Goal: Task Accomplishment & Management: Manage account settings

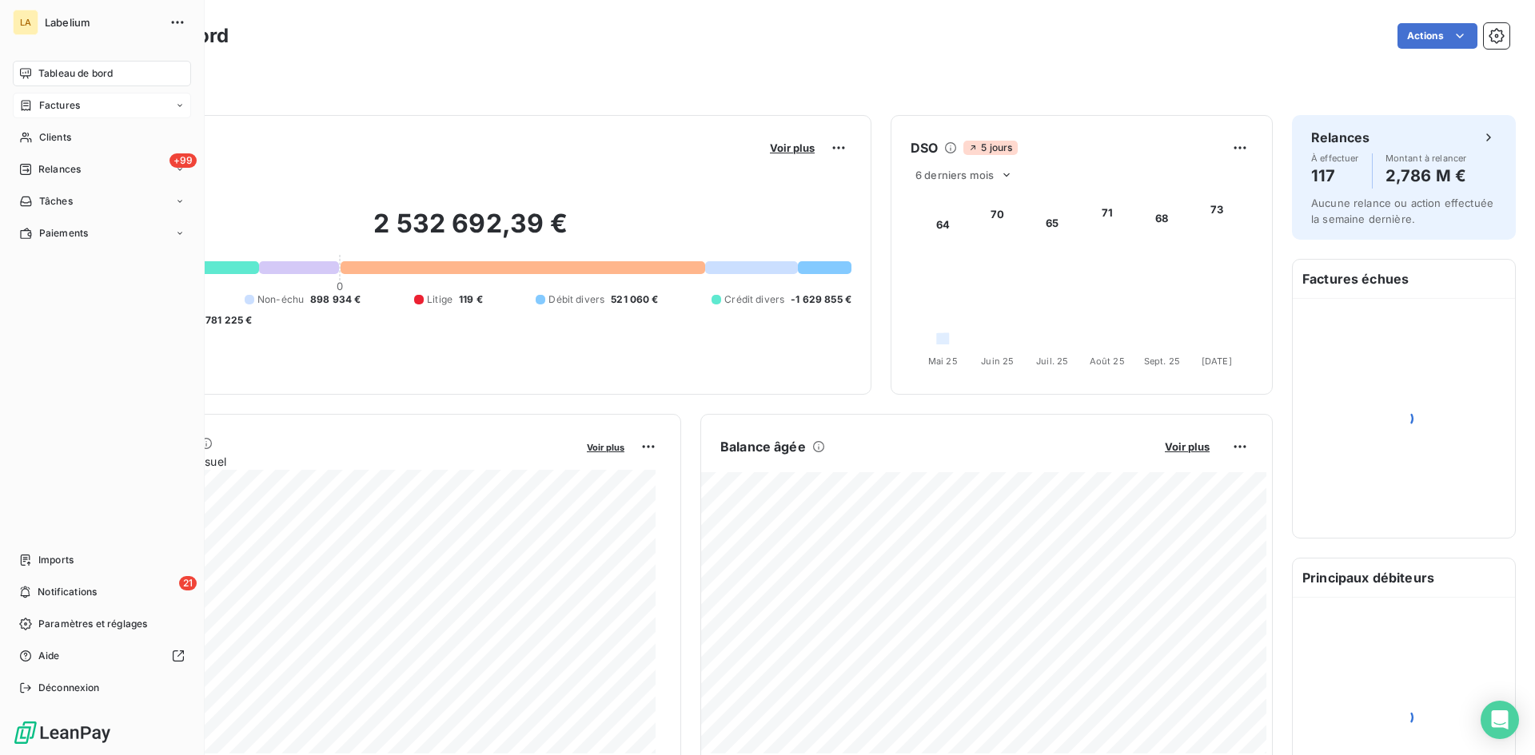
click at [14, 109] on div "Factures" at bounding box center [102, 106] width 178 height 26
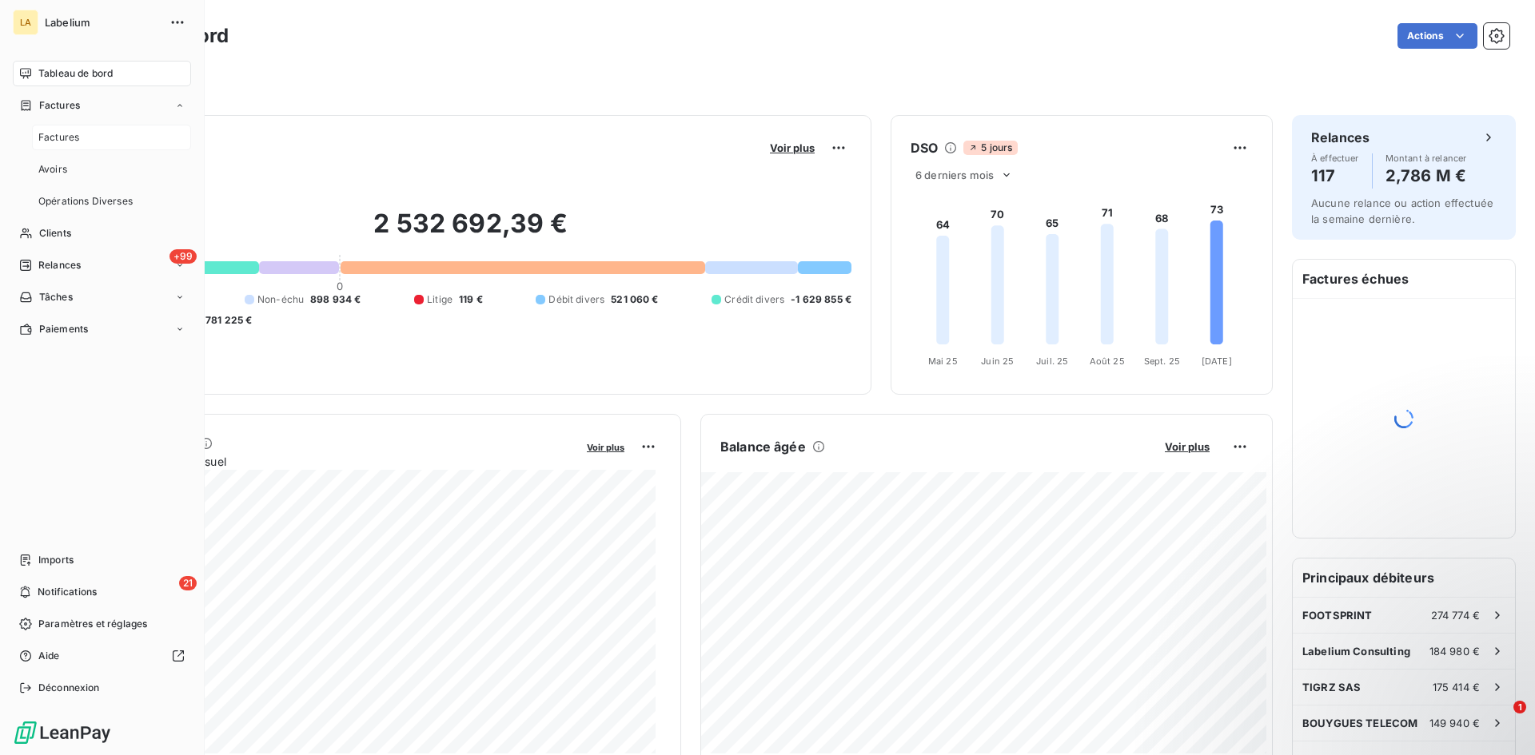
click at [67, 140] on span "Factures" at bounding box center [58, 137] width 41 height 14
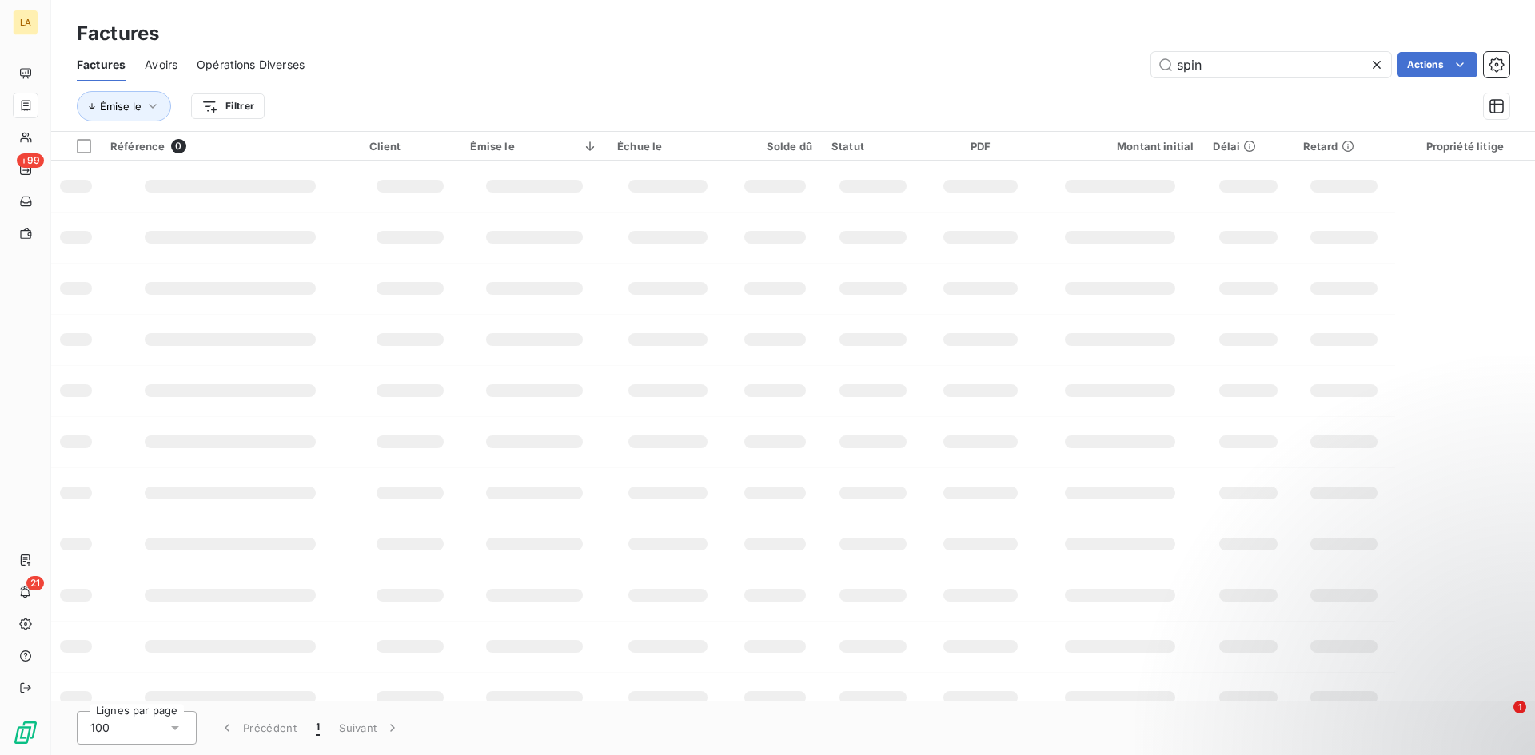
drag, startPoint x: 1199, startPoint y: 69, endPoint x: 1086, endPoint y: 61, distance: 113.8
click at [1103, 66] on div "spin Actions" at bounding box center [917, 65] width 1186 height 26
click at [1182, 73] on input "nature" at bounding box center [1271, 65] width 240 height 26
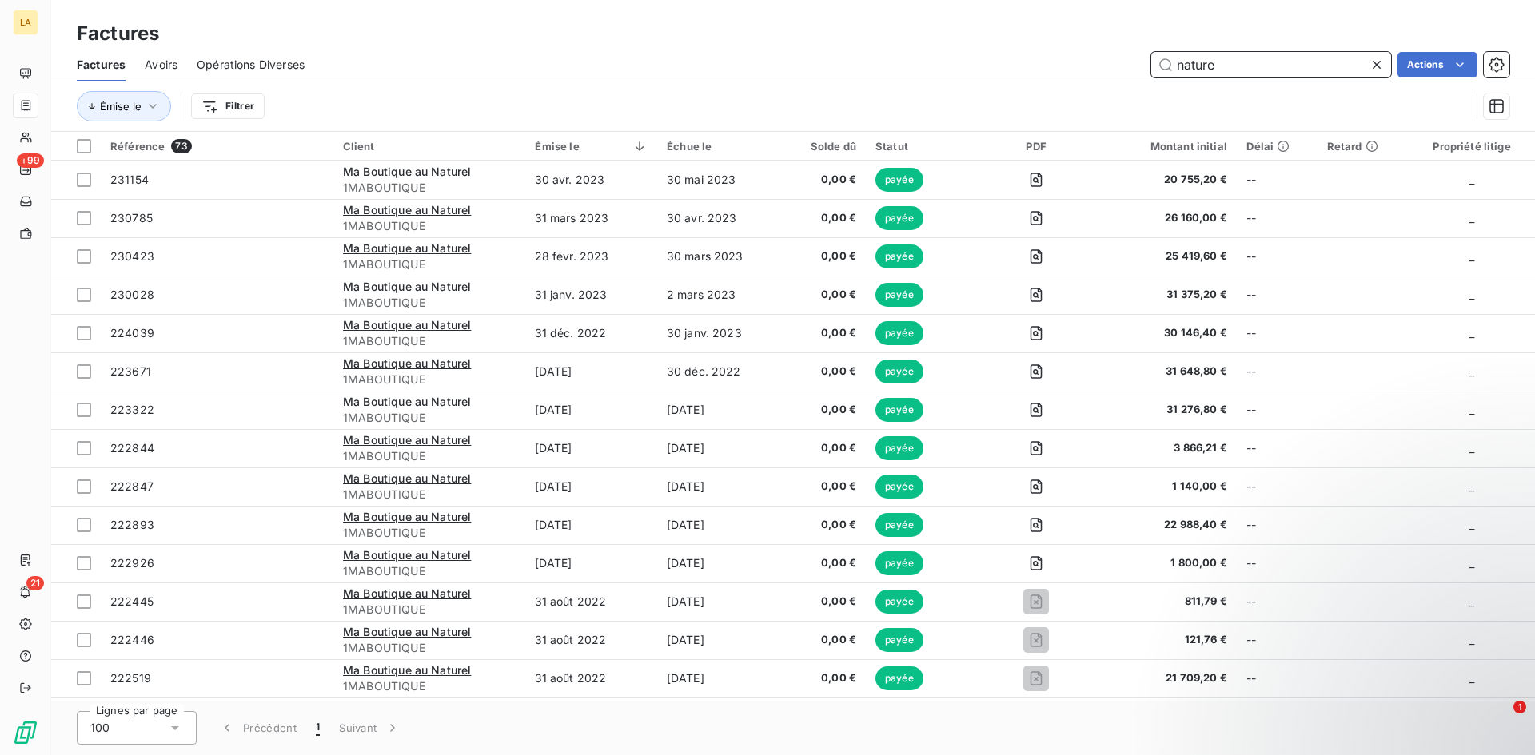
click at [1182, 73] on input "nature" at bounding box center [1271, 65] width 240 height 26
type input "fee"
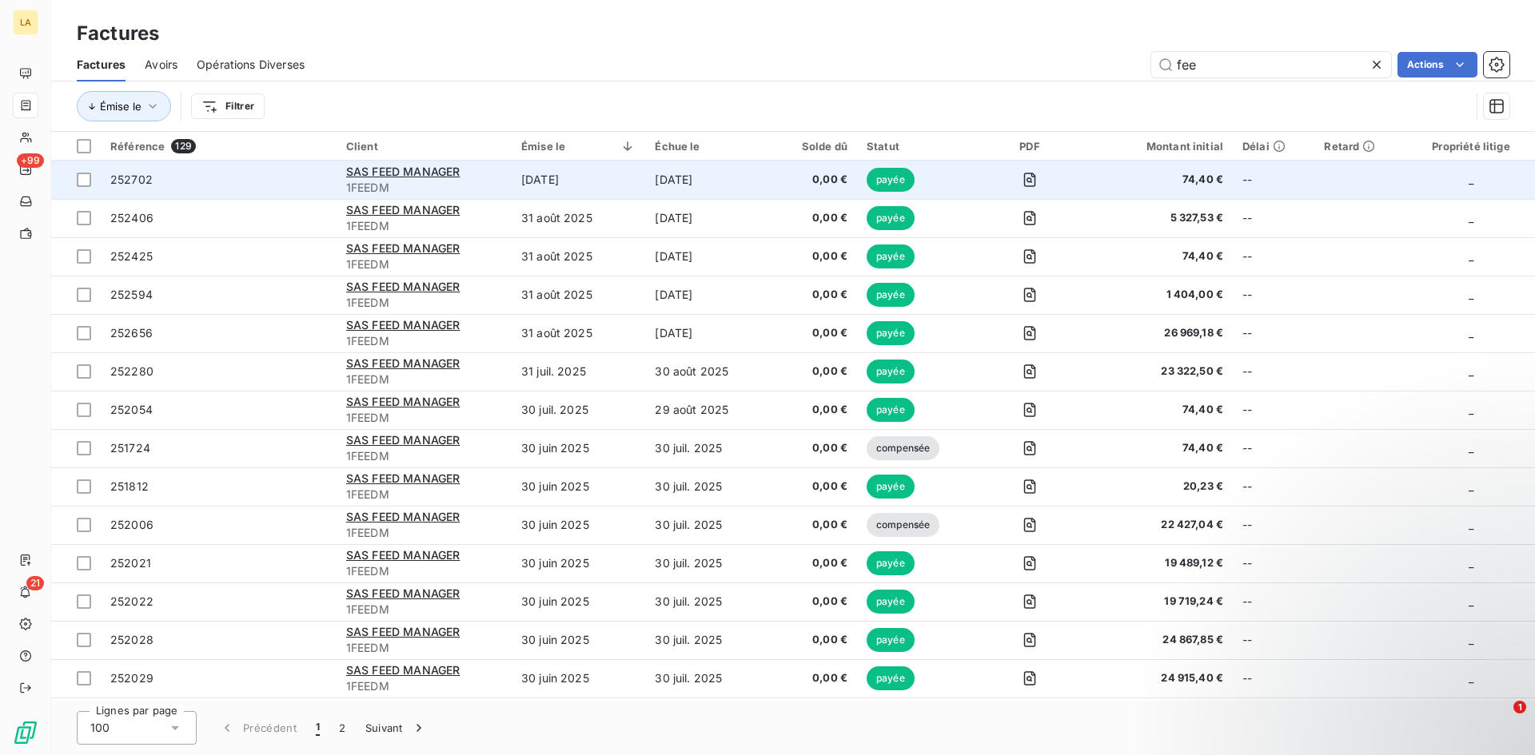
click at [221, 176] on span "252702" at bounding box center [218, 180] width 217 height 16
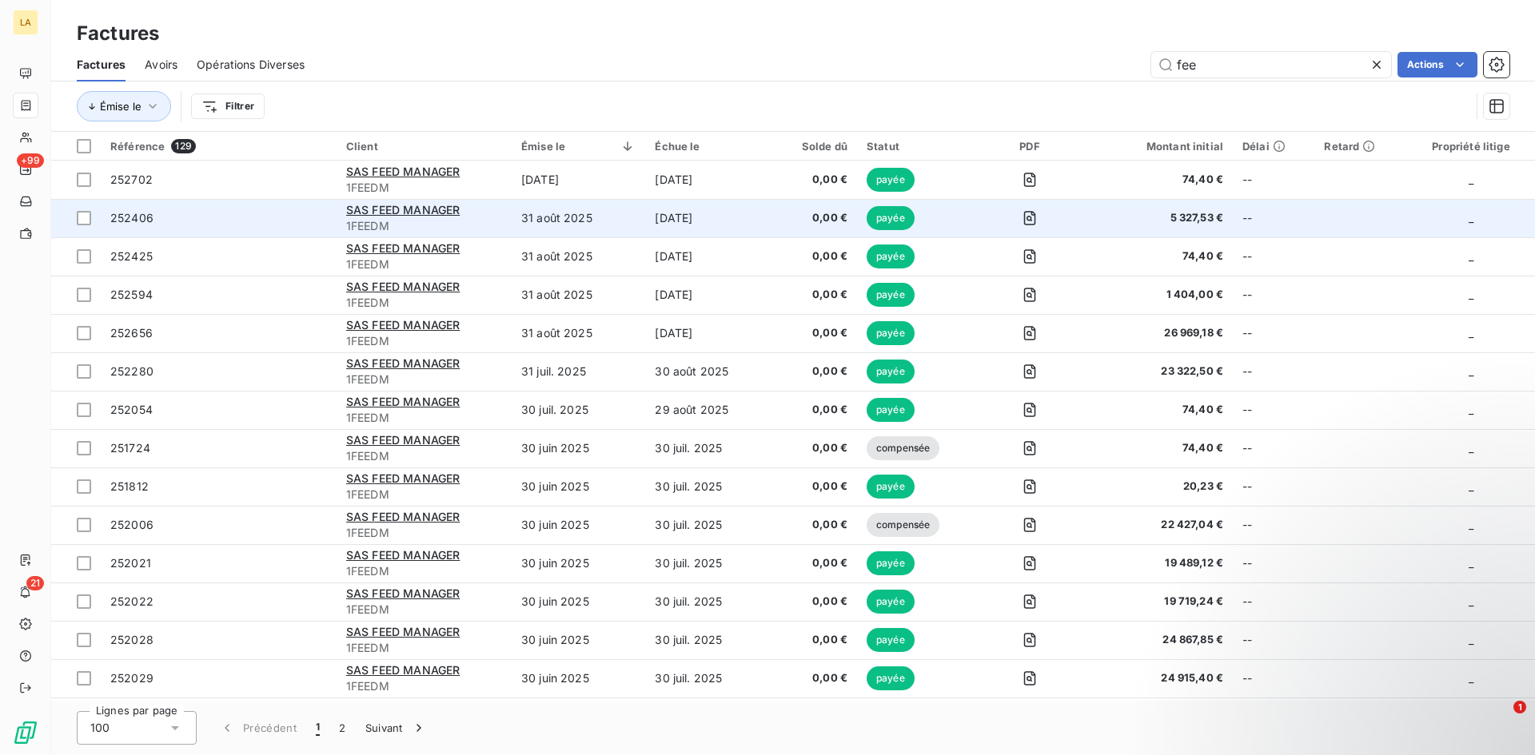
click at [259, 215] on span "252406" at bounding box center [218, 218] width 217 height 16
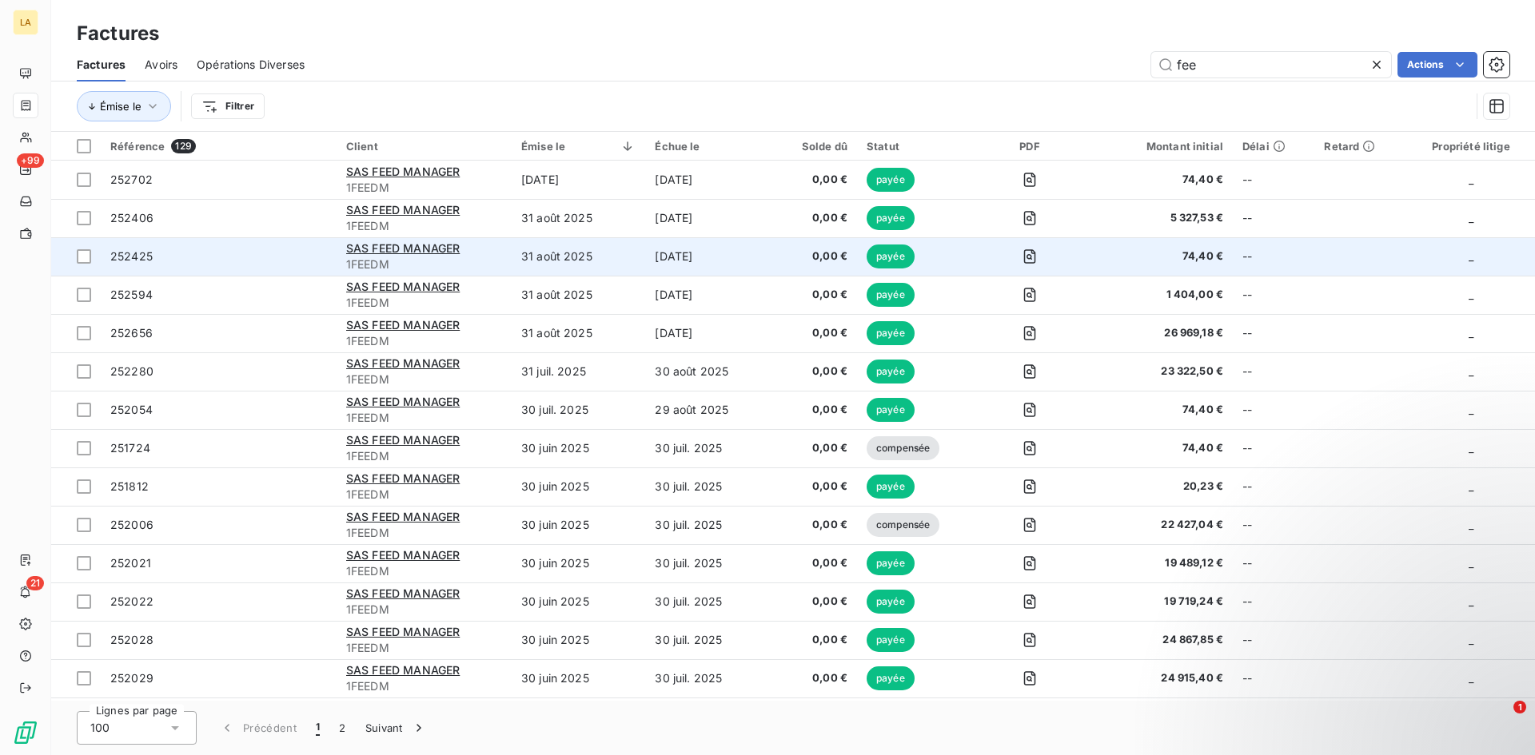
click at [239, 257] on span "252425" at bounding box center [218, 257] width 217 height 16
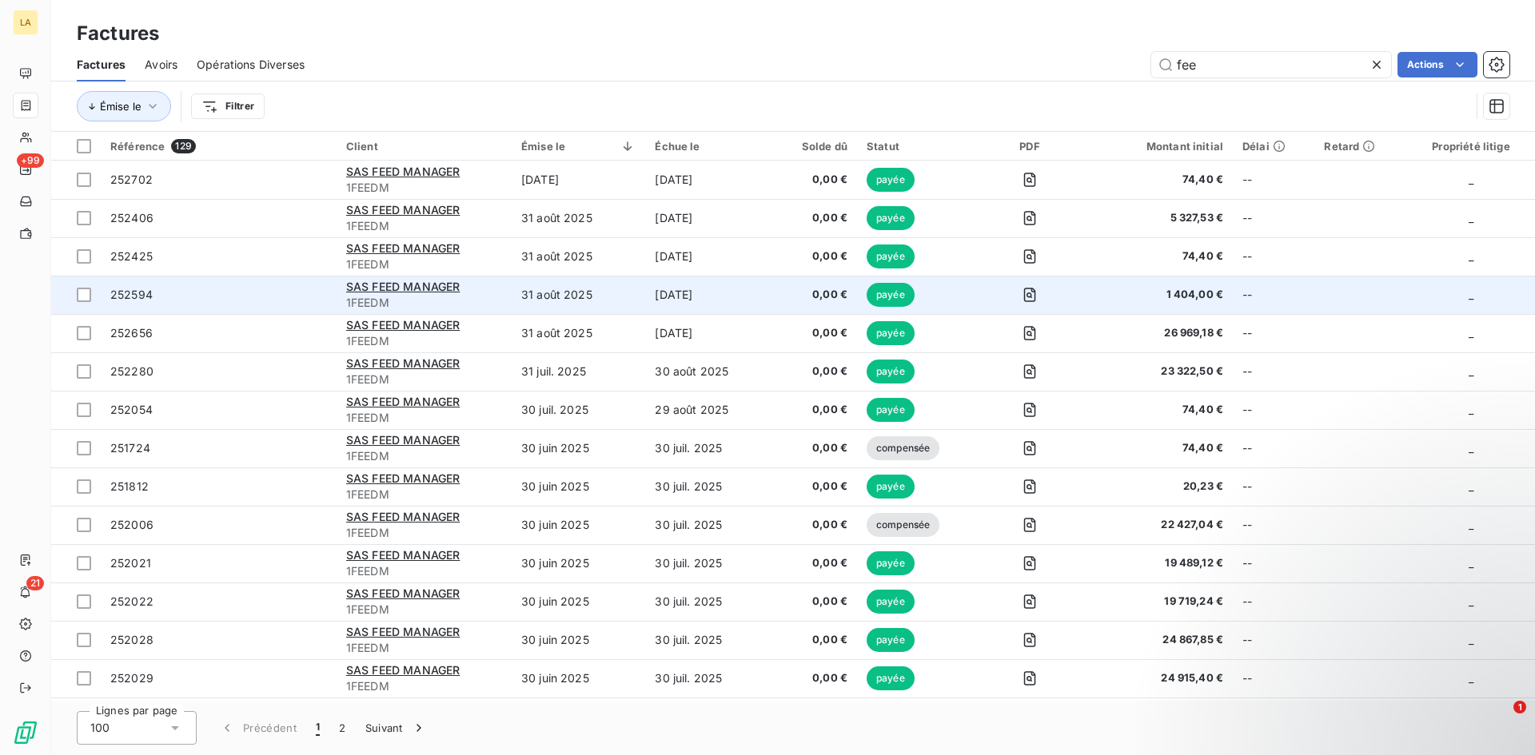
click at [263, 289] on span "252594" at bounding box center [218, 295] width 217 height 16
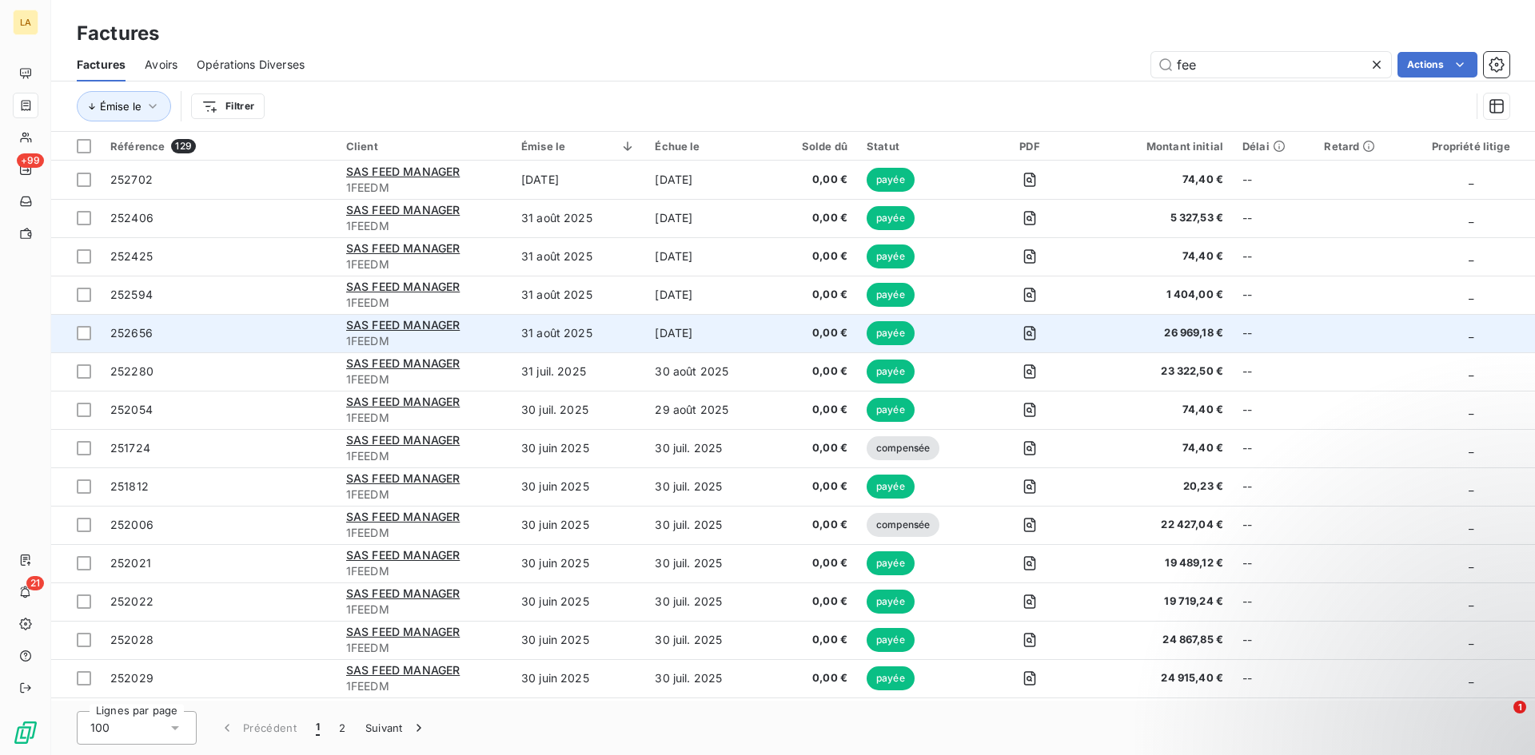
click at [187, 334] on span "252656" at bounding box center [218, 333] width 217 height 16
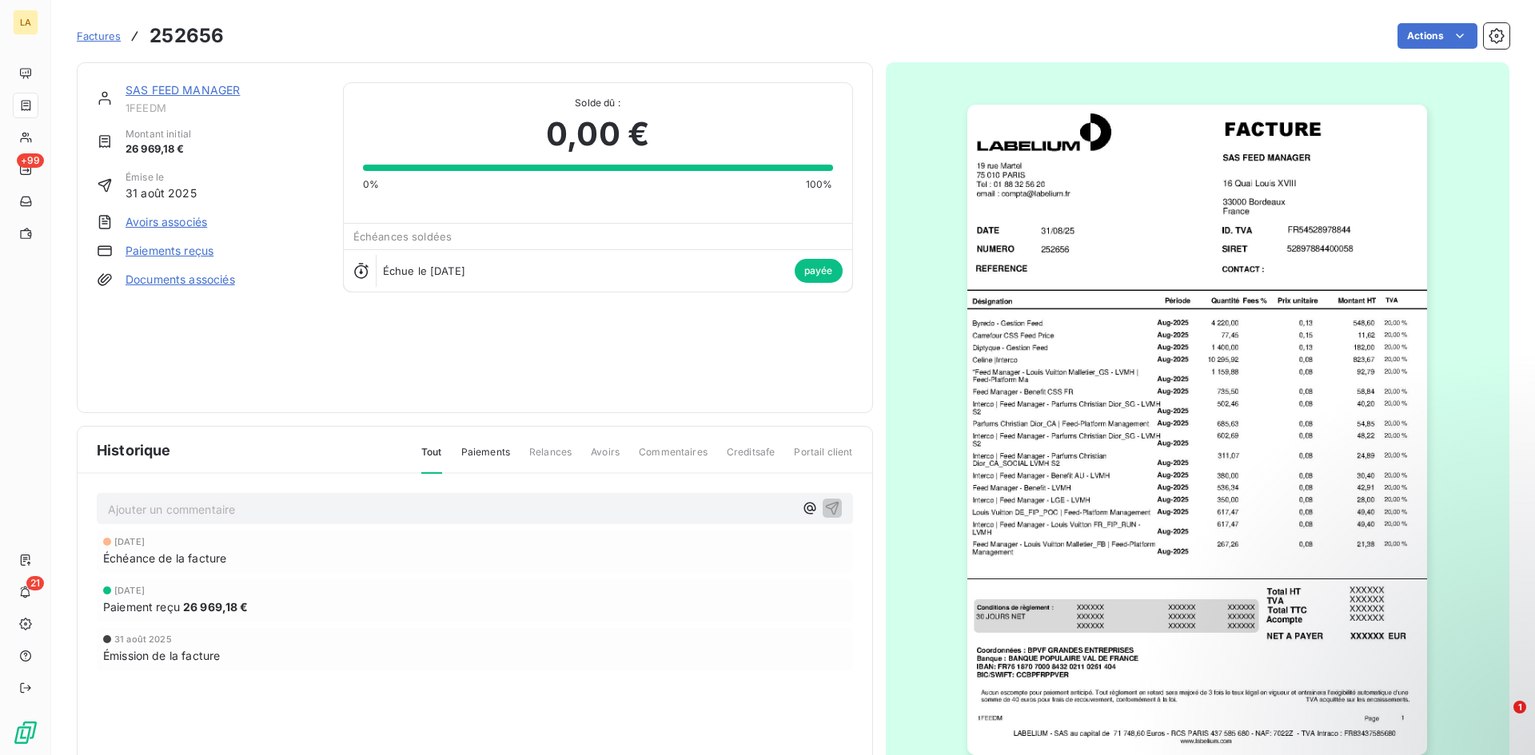
click at [1084, 381] on img "button" at bounding box center [1197, 430] width 460 height 651
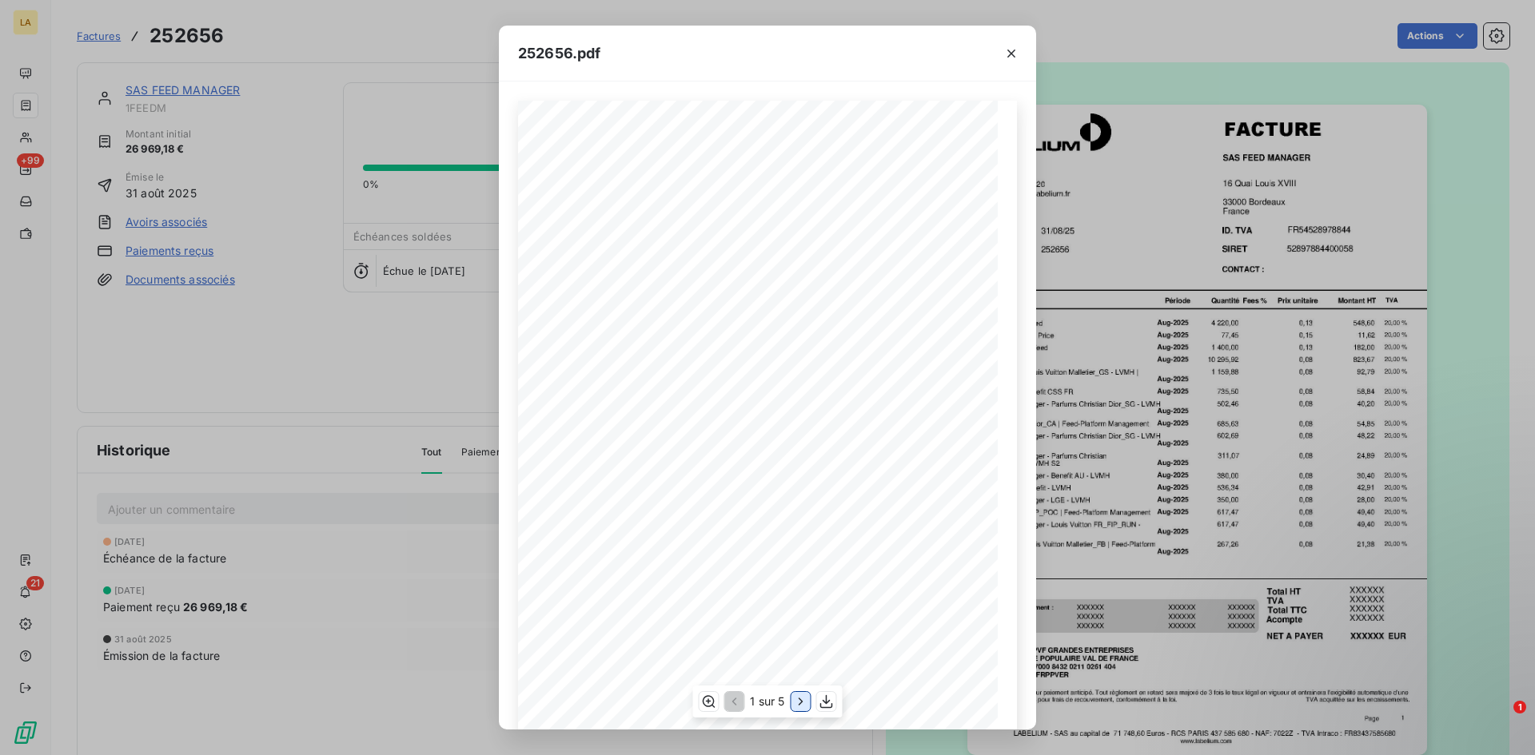
click at [796, 703] on icon "button" at bounding box center [801, 702] width 16 height 16
click at [803, 711] on button "button" at bounding box center [801, 701] width 19 height 19
click at [832, 698] on icon "button" at bounding box center [827, 702] width 16 height 16
